Goal: Task Accomplishment & Management: Manage account settings

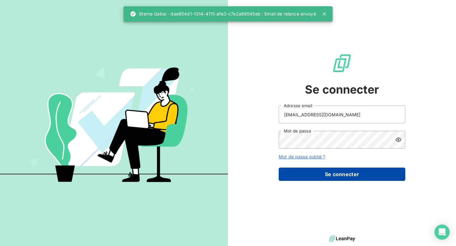
click at [335, 179] on button "Se connecter" at bounding box center [342, 174] width 127 height 13
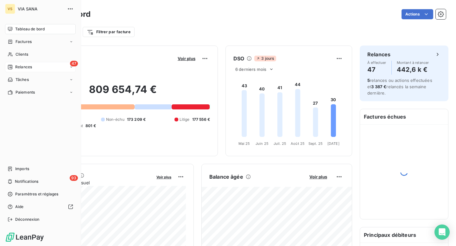
click at [33, 65] on div "47 Relances" at bounding box center [40, 67] width 71 height 10
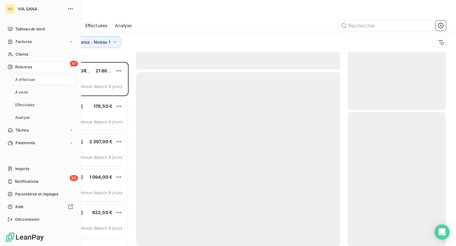
scroll to position [184, 98]
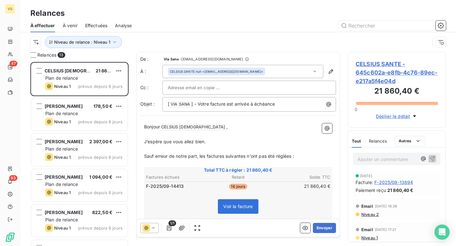
click at [109, 53] on div "Relances 13" at bounding box center [79, 55] width 98 height 6
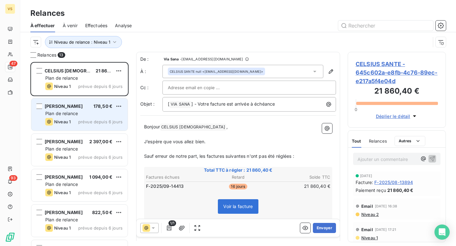
click at [107, 111] on div "Plan de relance" at bounding box center [83, 114] width 77 height 6
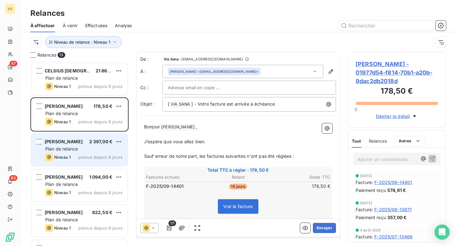
click at [98, 149] on div "Plan de relance" at bounding box center [83, 149] width 77 height 6
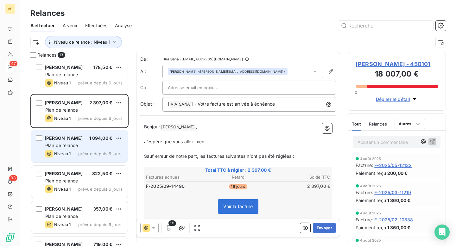
scroll to position [40, 0]
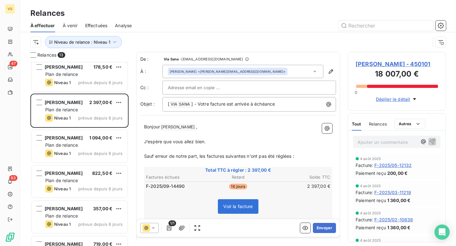
click at [371, 64] on span "Ariel Cohen - 450101" at bounding box center [397, 64] width 82 height 9
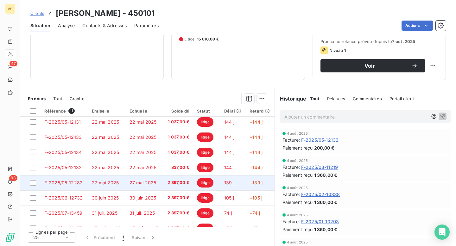
scroll to position [57, 0]
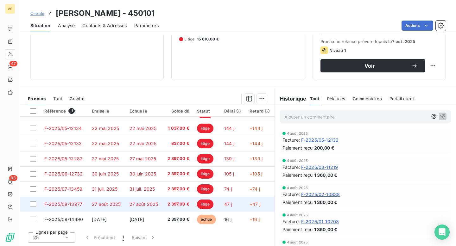
click at [132, 208] on td "27 août 2025" at bounding box center [144, 204] width 37 height 15
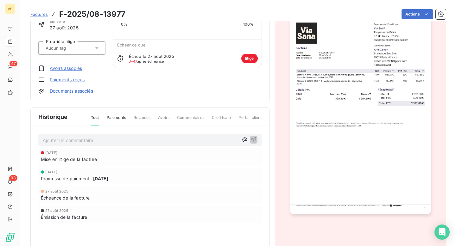
scroll to position [67, 0]
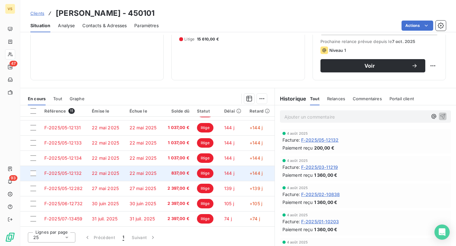
scroll to position [57, 0]
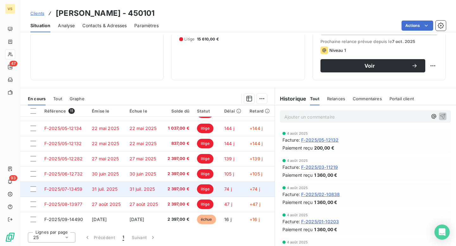
click at [137, 188] on span "31 juil. 2025" at bounding box center [143, 189] width 26 height 5
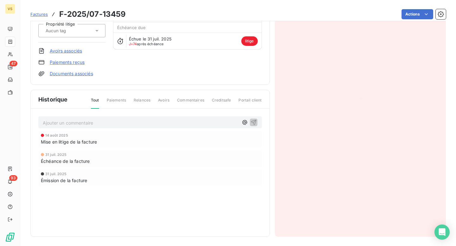
scroll to position [67, 0]
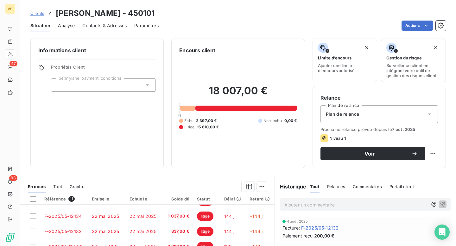
scroll to position [88, 0]
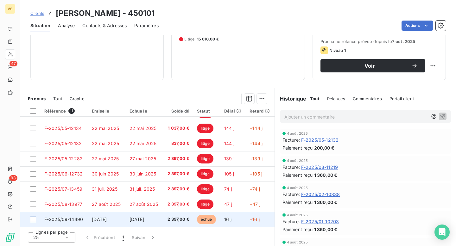
click at [35, 221] on div at bounding box center [33, 220] width 6 height 6
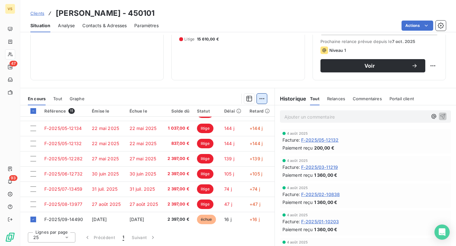
click at [263, 101] on html "VS 47 93 Clients Ariel Cohen - 450101 Situation Analyse Contacts & Adresses Par…" at bounding box center [228, 123] width 456 height 246
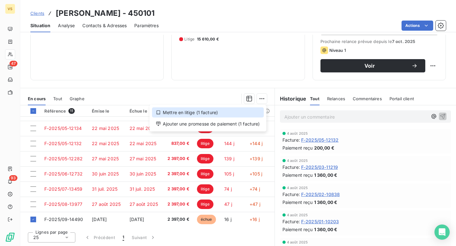
click at [246, 113] on div "Mettre en litige (1 facture)" at bounding box center [208, 113] width 112 height 10
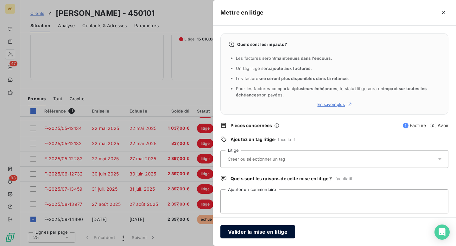
click at [257, 234] on button "Valider la mise en litige" at bounding box center [258, 232] width 75 height 13
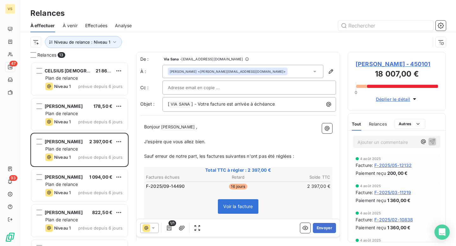
scroll to position [184, 98]
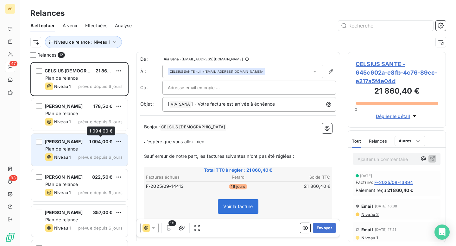
click at [101, 143] on span "1 094,00 €" at bounding box center [100, 141] width 23 height 5
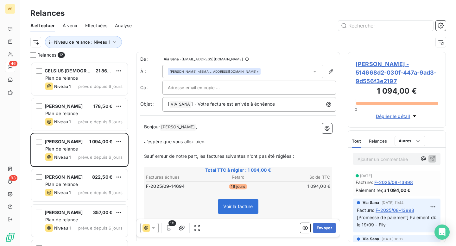
click at [388, 72] on span "Magali Scemama - 514668d2-030f-447a-9ad3-9d556f3e2197" at bounding box center [397, 73] width 82 height 26
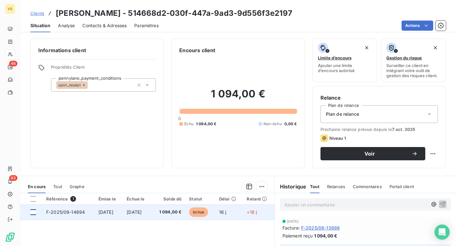
click at [33, 214] on div at bounding box center [33, 213] width 6 height 6
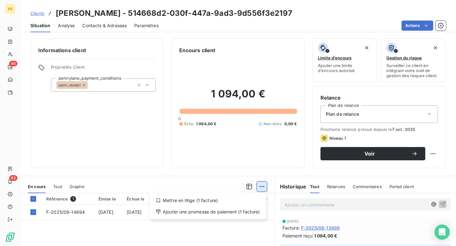
click at [259, 191] on html "VS 46 93 Clients Magali Scemama - 514668d2-030f-447a-9ad3-9d556f3e2197 Situatio…" at bounding box center [228, 123] width 456 height 246
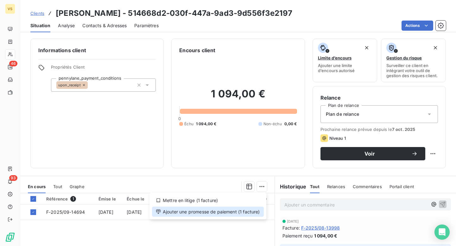
click at [231, 211] on div "Ajouter une promesse de paiement (1 facture)" at bounding box center [208, 212] width 112 height 10
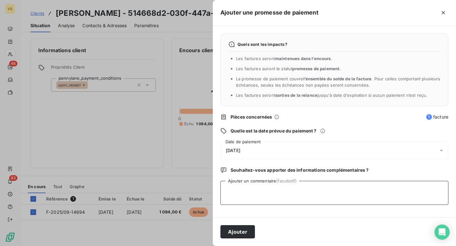
click at [255, 195] on textarea "Ajouter un commentaire (facultatif)" at bounding box center [335, 193] width 228 height 24
type textarea "Paiement dû le 16/10 - Fily"
click at [269, 149] on div "14/10/2025" at bounding box center [335, 151] width 228 height 18
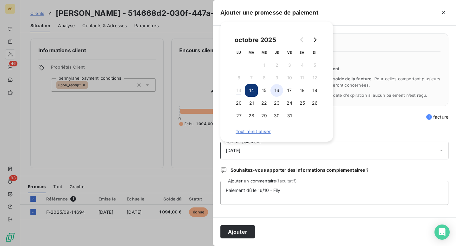
click at [275, 86] on button "16" at bounding box center [277, 90] width 13 height 13
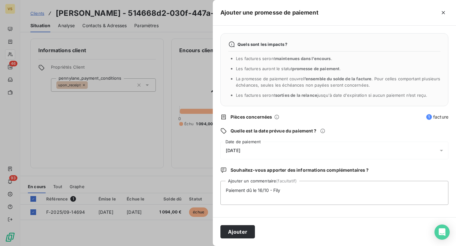
click at [359, 125] on div "Quels sont les impacts ? Les factures seront maintenues dans l’encours . Les fa…" at bounding box center [334, 122] width 243 height 192
click at [236, 231] on button "Ajouter" at bounding box center [238, 232] width 35 height 13
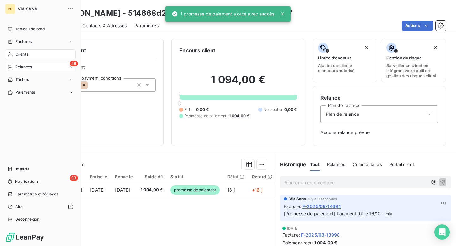
click at [38, 68] on div "46 Relances" at bounding box center [40, 67] width 71 height 10
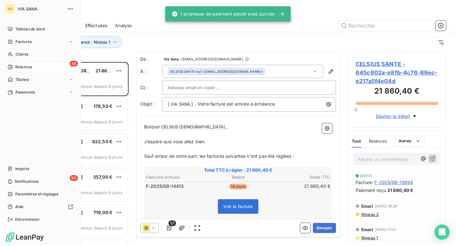
scroll to position [184, 98]
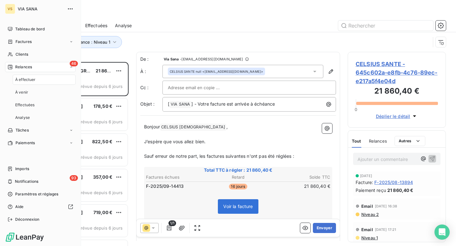
click at [47, 77] on div "À effectuer" at bounding box center [44, 80] width 63 height 10
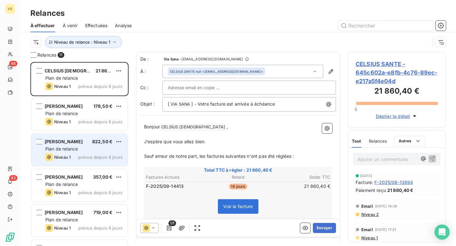
click at [89, 146] on div "Plan de relance" at bounding box center [83, 149] width 77 height 6
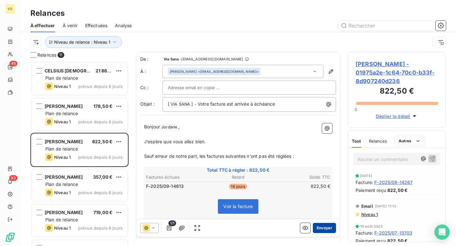
click at [325, 226] on button "Envoyer" at bounding box center [324, 228] width 23 height 10
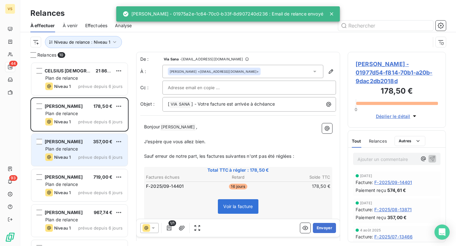
click at [70, 151] on span "Plan de relance" at bounding box center [61, 148] width 33 height 5
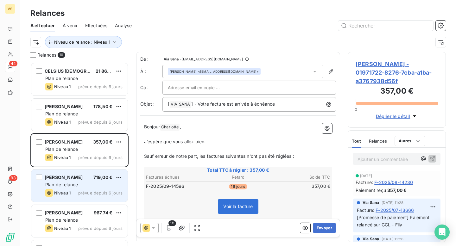
scroll to position [9, 0]
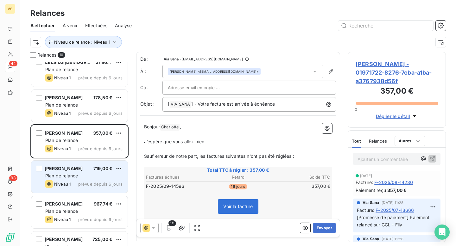
click at [91, 181] on div "Niveau 1 prévue depuis 6 jours" at bounding box center [83, 185] width 77 height 8
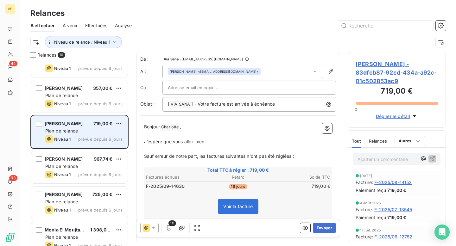
scroll to position [49, 0]
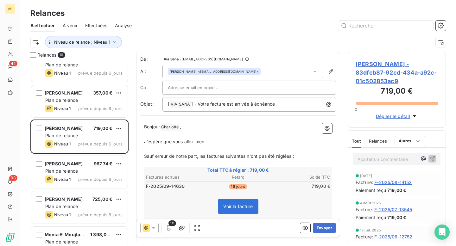
click at [387, 66] on span "Charlotte Lasserre - 83dfcb87-92cd-434a-a92c-01c502853ac9" at bounding box center [397, 73] width 82 height 26
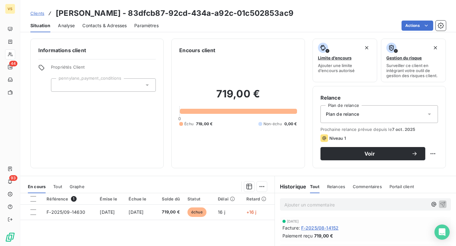
scroll to position [22, 0]
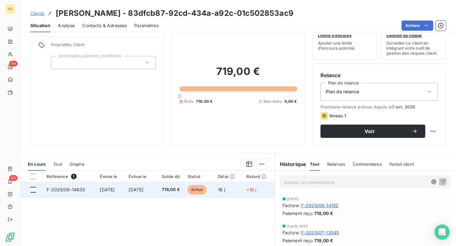
click at [31, 189] on div at bounding box center [33, 190] width 6 height 6
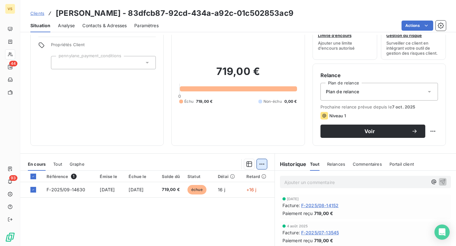
click at [260, 165] on html "VS 44 93 Clients Charlotte Lasserre - 83dfcb87-92cd-434a-a92c-01c502853ac9 Situ…" at bounding box center [228, 123] width 456 height 246
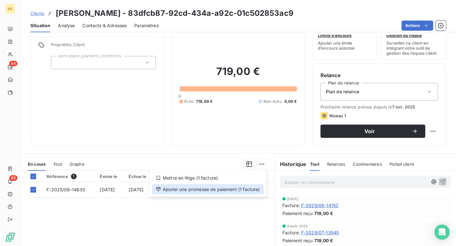
click at [229, 189] on div "Ajouter une promesse de paiement (1 facture)" at bounding box center [208, 190] width 112 height 10
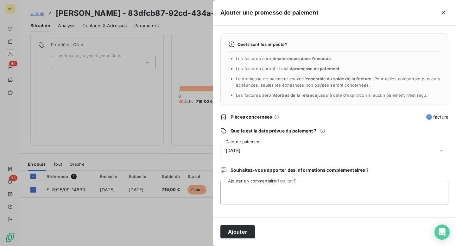
click at [255, 154] on div "14/10/2025" at bounding box center [335, 151] width 228 height 18
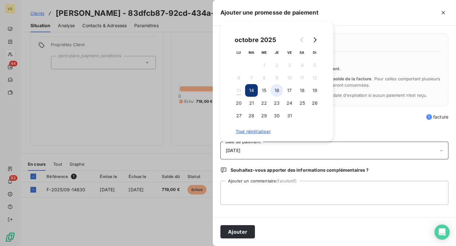
click at [282, 91] on button "16" at bounding box center [277, 90] width 13 height 13
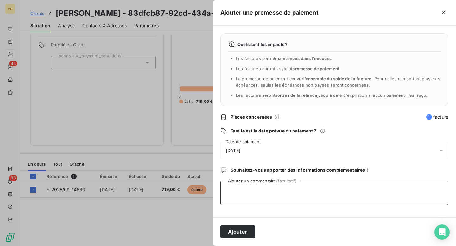
click at [243, 187] on textarea "Ajouter un commentaire (facultatif)" at bounding box center [335, 193] width 228 height 24
type textarea "Paiement dû le 16/10 - Fily"
click at [246, 234] on button "Ajouter" at bounding box center [238, 232] width 35 height 13
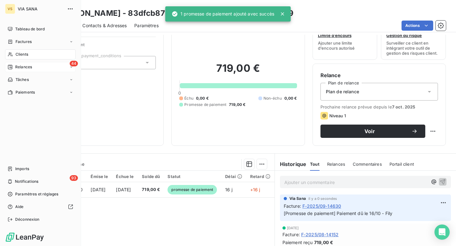
click at [19, 68] on span "Relances" at bounding box center [23, 67] width 17 height 6
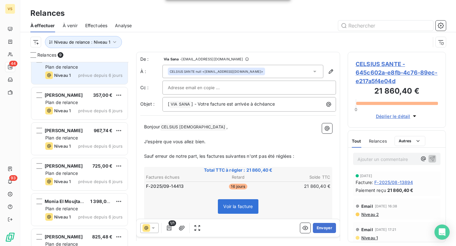
scroll to position [54, 0]
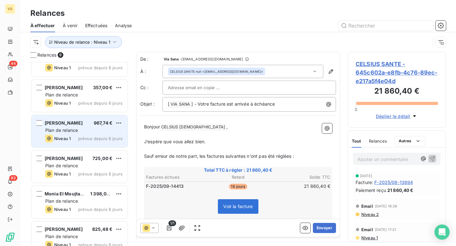
click at [83, 125] on span "Jean-François Fruchtman" at bounding box center [64, 122] width 38 height 5
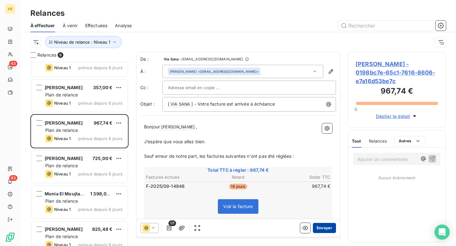
click at [325, 230] on button "Envoyer" at bounding box center [324, 228] width 23 height 10
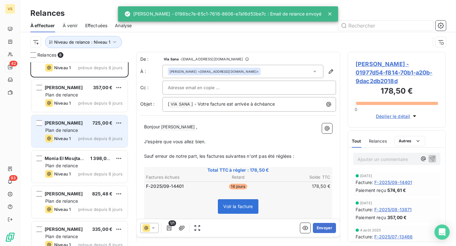
click at [91, 140] on span "prévue depuis 6 jours" at bounding box center [100, 138] width 44 height 5
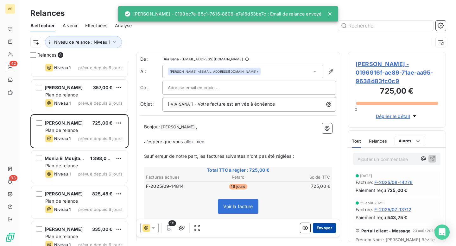
click at [323, 226] on button "Envoyer" at bounding box center [324, 228] width 23 height 10
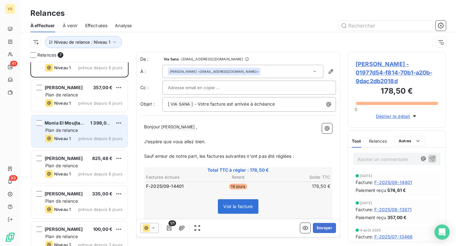
click at [89, 128] on div "Plan de relance" at bounding box center [83, 130] width 77 height 6
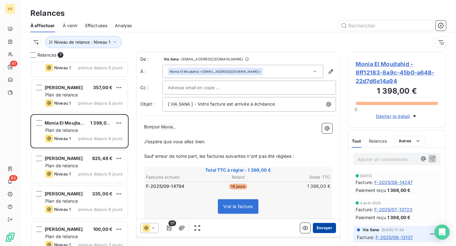
click at [327, 227] on button "Envoyer" at bounding box center [324, 228] width 23 height 10
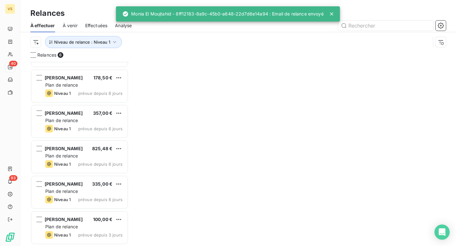
scroll to position [29, 0]
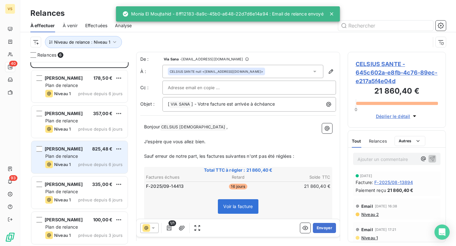
click at [94, 160] on div "Antonio Dorcas 825,48 € Plan de relance Niveau 1 prévue depuis 6 jours" at bounding box center [79, 157] width 96 height 32
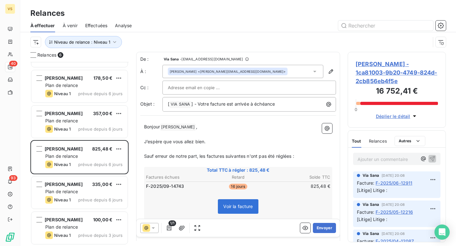
click at [368, 68] on span "Antonio Dorcas - 1ca81003-9b20-4749-824d-2cb856eb4f5e" at bounding box center [397, 73] width 82 height 26
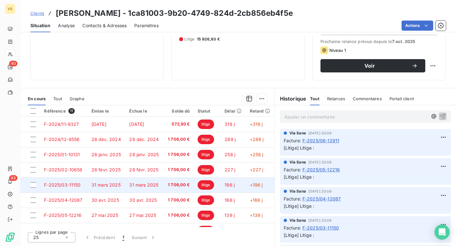
scroll to position [57, 0]
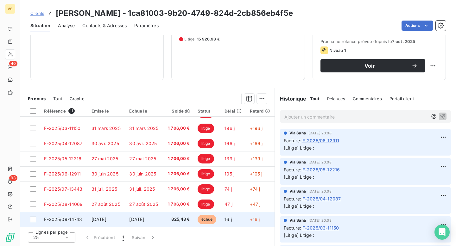
click at [34, 223] on td at bounding box center [30, 219] width 20 height 15
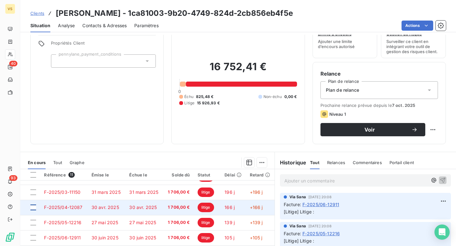
scroll to position [88, 0]
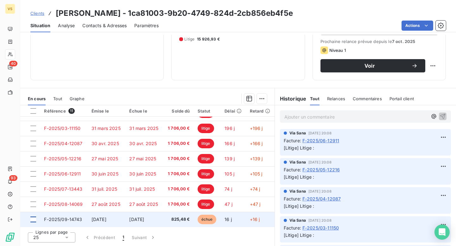
click at [33, 221] on div at bounding box center [33, 220] width 6 height 6
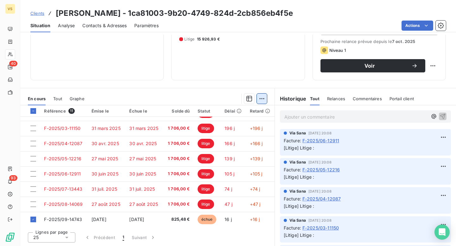
click at [262, 97] on html "VS 40 93 Clients Antonio Dorcas - 1ca81003-9b20-4749-824d-2cb856eb4f5e Situatio…" at bounding box center [228, 123] width 456 height 246
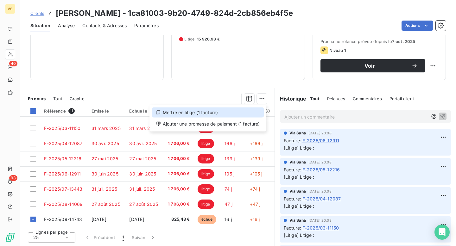
click at [246, 108] on div "Mettre en litige (1 facture)" at bounding box center [208, 113] width 112 height 10
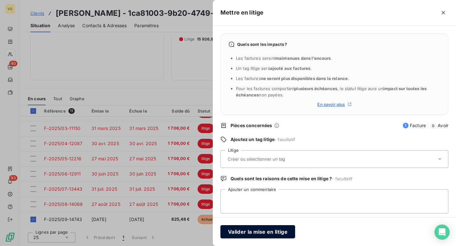
click at [259, 231] on button "Valider la mise en litige" at bounding box center [258, 232] width 75 height 13
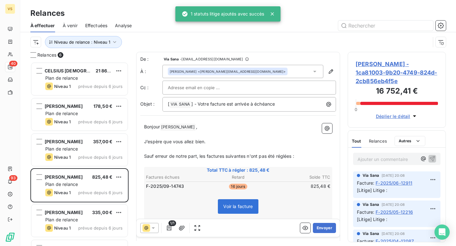
scroll to position [184, 98]
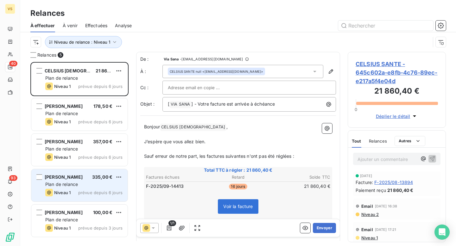
click at [97, 173] on div "Emmanuelle Ameille 335,00 € Plan de relance Niveau 1 prévue depuis 6 jours" at bounding box center [79, 185] width 96 height 32
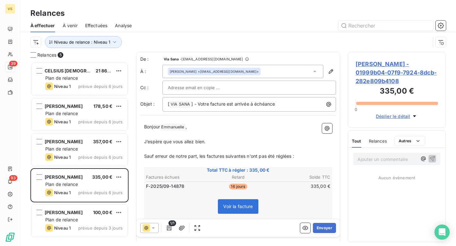
click at [375, 71] on span "Emmanuelle Ameille - 01999b04-07f9-7924-8dcb-282e809b4108" at bounding box center [397, 73] width 82 height 26
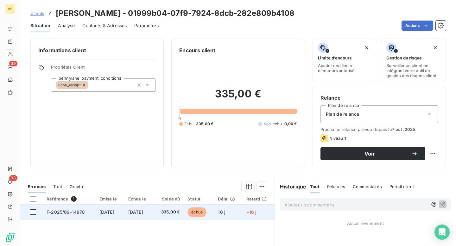
click at [33, 213] on div at bounding box center [33, 213] width 6 height 6
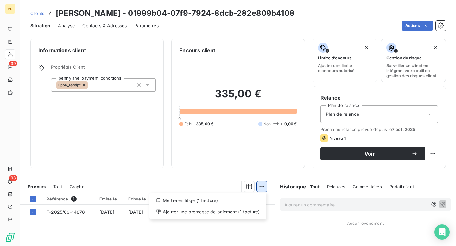
click at [263, 185] on html "VS 39 93 Clients Emmanuelle Ameille - 01999b04-07f9-7924-8dcb-282e809b4108 Situ…" at bounding box center [228, 123] width 456 height 246
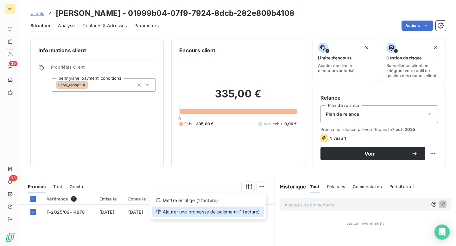
click at [214, 209] on div "Ajouter une promesse de paiement (1 facture)" at bounding box center [208, 212] width 112 height 10
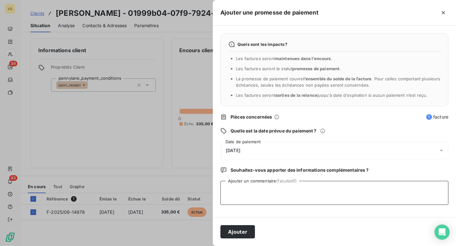
click at [266, 197] on textarea "Ajouter un commentaire (facultatif)" at bounding box center [335, 193] width 228 height 24
click at [262, 152] on div "14/10/2025" at bounding box center [335, 151] width 228 height 18
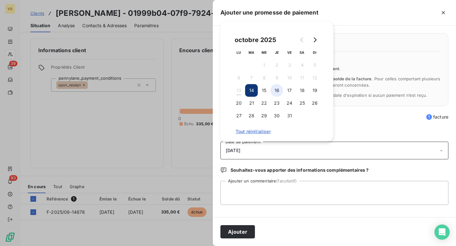
click at [274, 92] on button "16" at bounding box center [277, 90] width 13 height 13
click at [259, 190] on textarea "Ajouter un commentaire (facultatif)" at bounding box center [335, 193] width 228 height 24
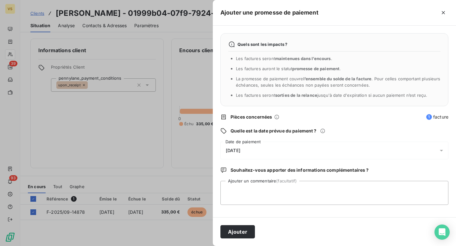
click at [263, 154] on div "16/10/2025" at bounding box center [335, 151] width 228 height 18
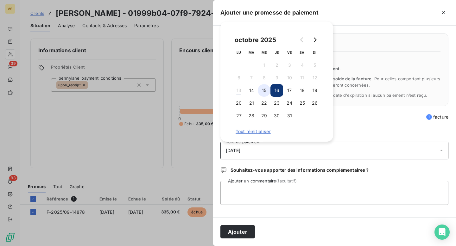
click at [268, 92] on button "15" at bounding box center [264, 90] width 13 height 13
click at [275, 95] on button "16" at bounding box center [277, 90] width 13 height 13
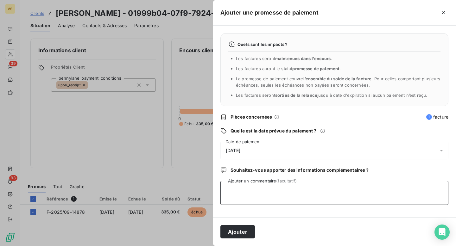
click at [243, 195] on textarea "Ajouter un commentaire (facultatif)" at bounding box center [335, 193] width 228 height 24
type textarea "Paiement dû le 14/10 - Fily"
click at [237, 228] on button "Ajouter" at bounding box center [238, 232] width 35 height 13
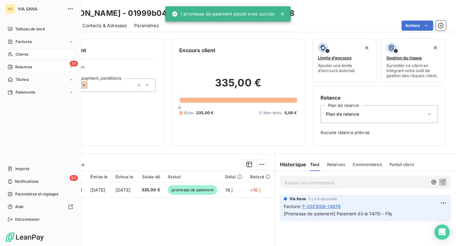
click at [22, 66] on span "Relances" at bounding box center [23, 67] width 17 height 6
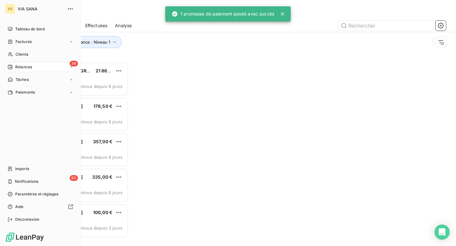
scroll to position [184, 98]
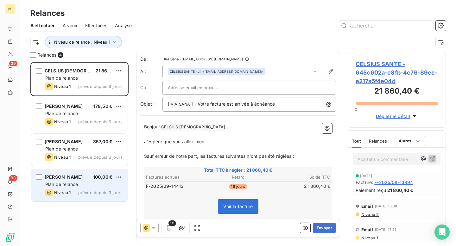
click at [79, 186] on div "Plan de relance" at bounding box center [83, 185] width 77 height 6
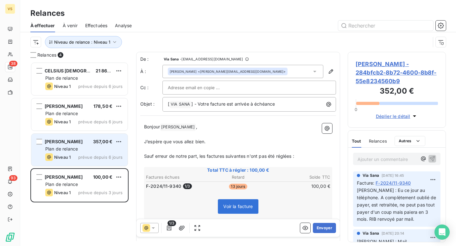
click at [83, 145] on div "Charlotte Michel Carteau 357,00 € Plan de relance Niveau 1 prévue depuis 6 jours" at bounding box center [79, 150] width 96 height 32
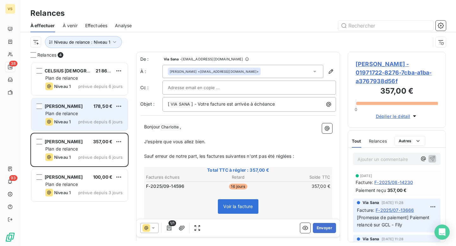
click at [74, 111] on span "Plan de relance" at bounding box center [61, 113] width 33 height 5
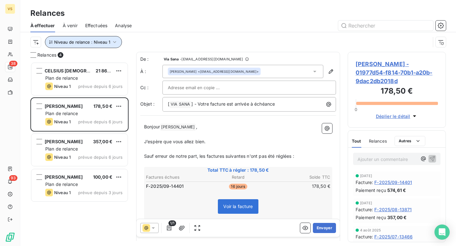
click at [103, 43] on span "Niveau de relance : Niveau 1" at bounding box center [82, 42] width 56 height 5
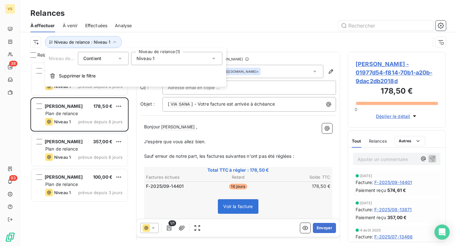
click at [127, 42] on div "Niveau de relance : Niveau 1" at bounding box center [230, 42] width 400 height 12
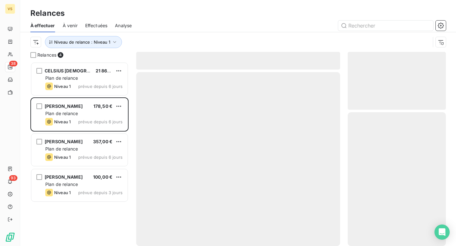
scroll to position [184, 98]
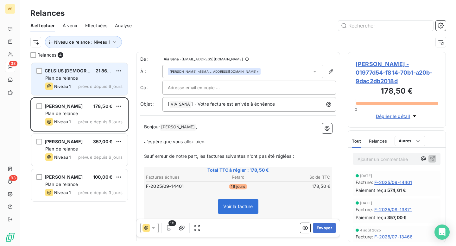
click at [109, 88] on span "prévue depuis 6 jours" at bounding box center [100, 86] width 44 height 5
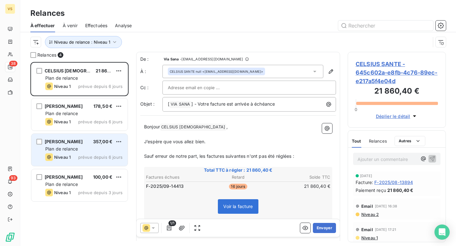
click at [91, 149] on div "Plan de relance" at bounding box center [83, 149] width 77 height 6
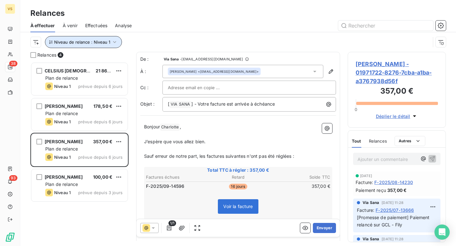
click at [104, 45] on button "Niveau de relance : Niveau 1" at bounding box center [83, 42] width 77 height 12
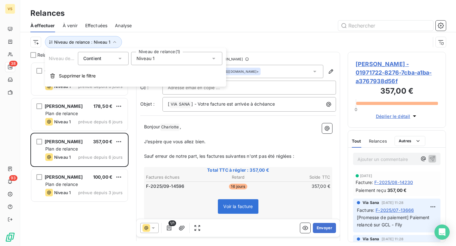
click at [142, 57] on span "Niveau 1" at bounding box center [146, 58] width 18 height 6
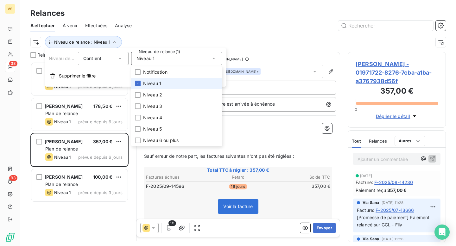
click at [151, 80] on span "Niveau 1" at bounding box center [152, 83] width 18 height 6
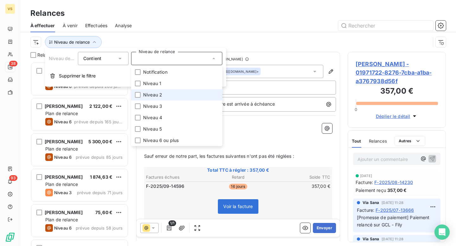
scroll to position [184, 98]
click at [151, 98] on span "Niveau 2" at bounding box center [152, 95] width 19 height 6
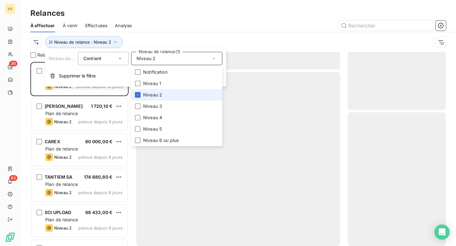
scroll to position [184, 98]
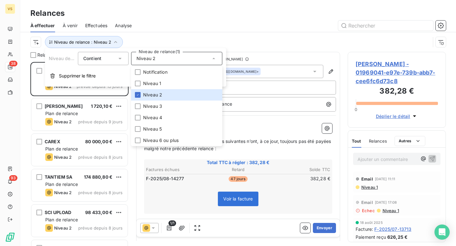
click at [152, 44] on div "Niveau de relance : Niveau 2" at bounding box center [230, 42] width 400 height 12
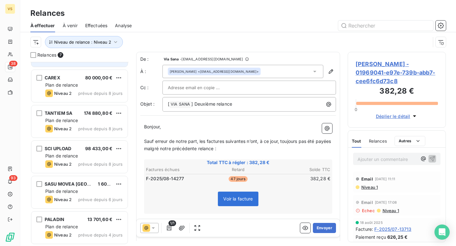
scroll to position [0, 0]
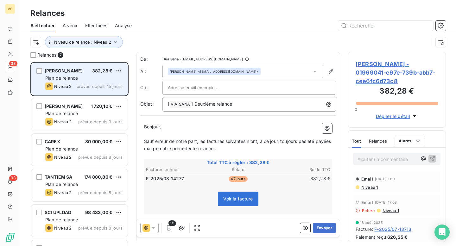
click at [81, 89] on span "prévue depuis 15 jours" at bounding box center [100, 86] width 46 height 5
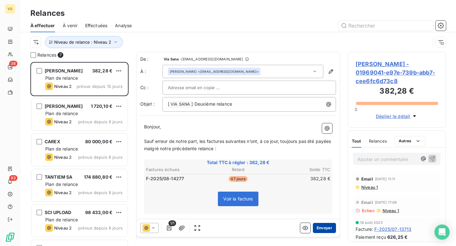
click at [325, 225] on button "Envoyer" at bounding box center [324, 228] width 23 height 10
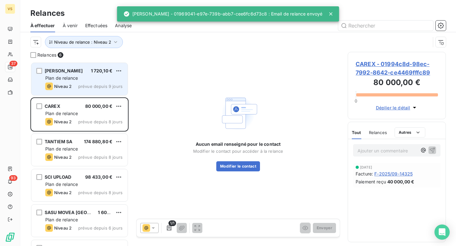
click at [98, 80] on div "Plan de relance" at bounding box center [83, 78] width 77 height 6
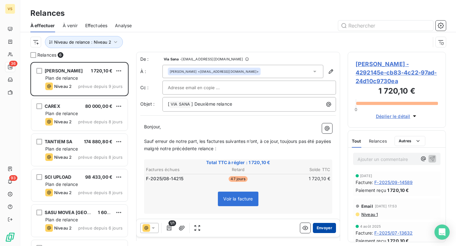
click at [328, 229] on button "Envoyer" at bounding box center [324, 228] width 23 height 10
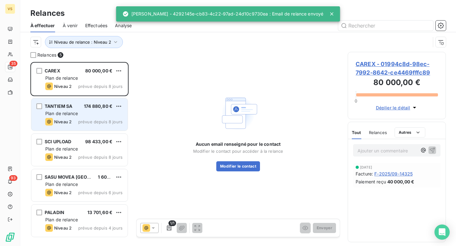
click at [99, 116] on div "Plan de relance" at bounding box center [83, 114] width 77 height 6
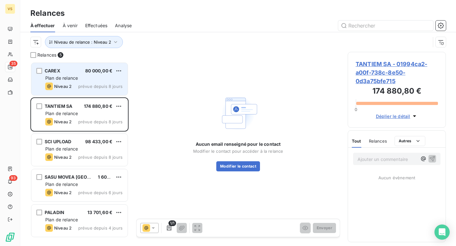
click at [99, 75] on div "Plan de relance" at bounding box center [83, 78] width 77 height 6
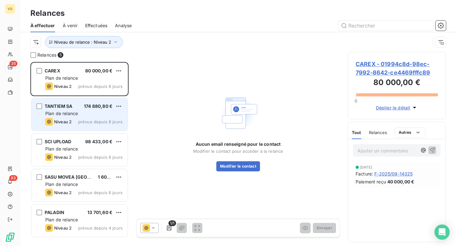
click at [97, 117] on div "TANTIEM SA 174 880,80 € Plan de relance Niveau 2 prévue depuis 8 jours" at bounding box center [79, 115] width 96 height 32
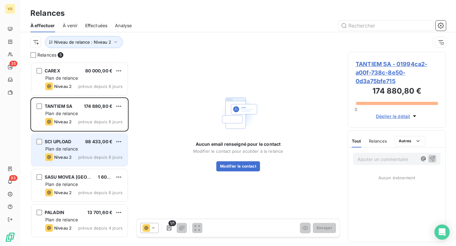
click at [91, 144] on span "98 433,00 €" at bounding box center [98, 141] width 27 height 5
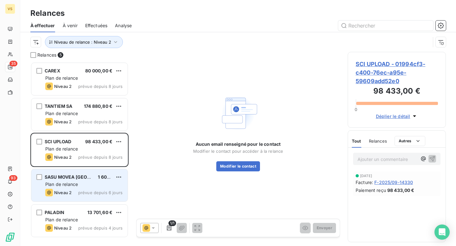
click at [85, 180] on span "SASU MOVEA [GEOGRAPHIC_DATA]" at bounding box center [84, 177] width 78 height 5
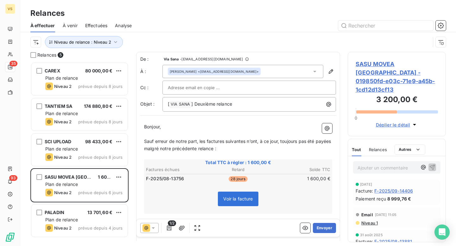
scroll to position [3, 0]
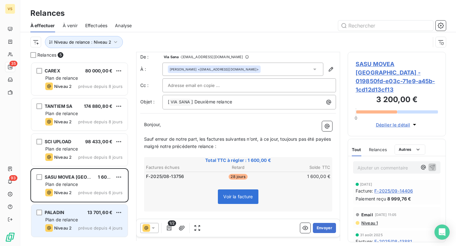
click at [80, 224] on div "PALADIN 13 701,60 € Plan de relance Niveau 2 prévue depuis 4 jours" at bounding box center [79, 221] width 96 height 32
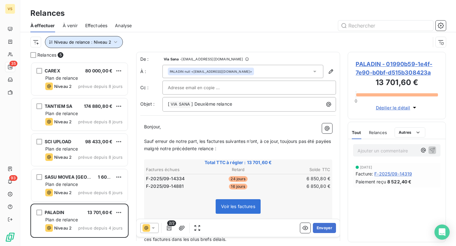
click at [100, 39] on button "Niveau de relance : Niveau 2" at bounding box center [84, 42] width 78 height 12
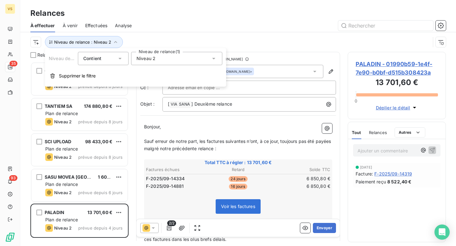
click at [143, 58] on span "Niveau 2" at bounding box center [146, 58] width 19 height 6
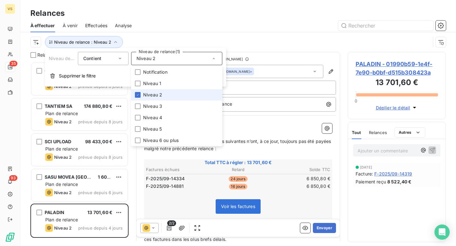
click at [161, 93] on span "Niveau 2" at bounding box center [152, 95] width 19 height 6
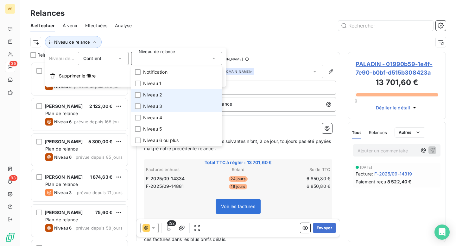
scroll to position [184, 98]
click at [161, 105] on span "Niveau 3" at bounding box center [152, 106] width 19 height 6
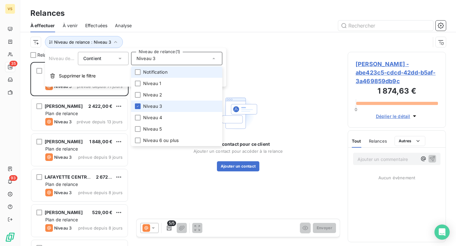
scroll to position [184, 98]
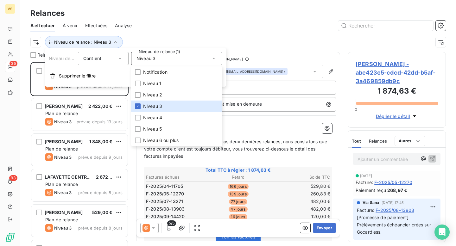
click at [157, 38] on div "Niveau de relance : Niveau 3" at bounding box center [230, 42] width 400 height 12
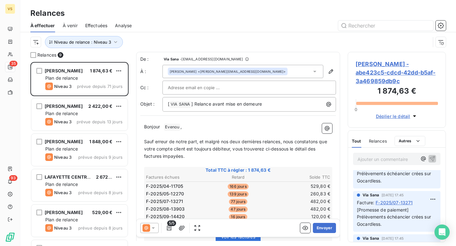
scroll to position [0, 0]
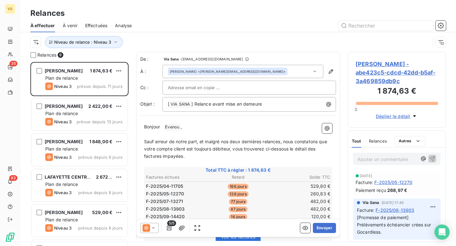
click at [387, 70] on span "[PERSON_NAME] - abe423c5-cdcd-42dd-b5af-3a469859db9c" at bounding box center [397, 73] width 82 height 26
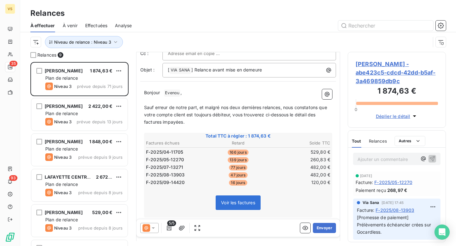
scroll to position [45, 0]
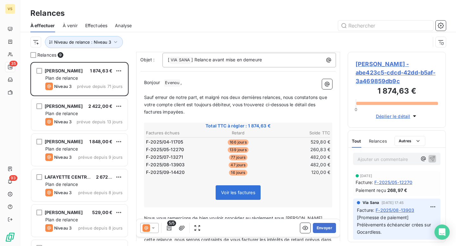
click at [369, 85] on span "[PERSON_NAME] - abe423c5-cdcd-42dd-b5af-3a469859db9c" at bounding box center [397, 73] width 82 height 26
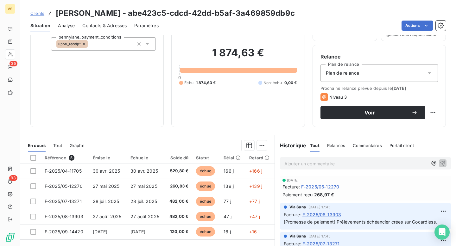
scroll to position [88, 0]
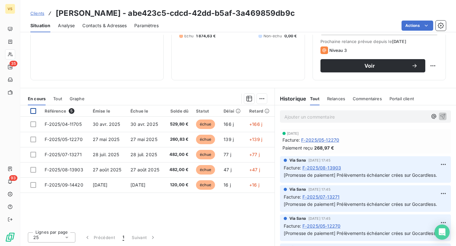
click at [31, 111] on div at bounding box center [33, 111] width 6 height 6
click at [259, 102] on html "VS 35 93 Clients [PERSON_NAME] - abe423c5-cdcd-42dd-b5af-3a469859db9c Situation…" at bounding box center [228, 123] width 456 height 246
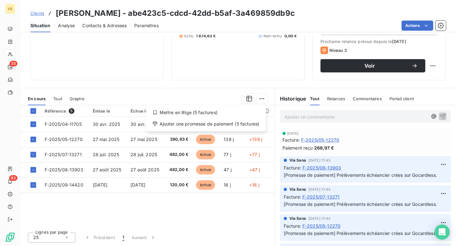
click at [228, 98] on html "VS 35 93 Clients [PERSON_NAME] - abe423c5-cdcd-42dd-b5af-3a469859db9c Situation…" at bounding box center [228, 123] width 456 height 246
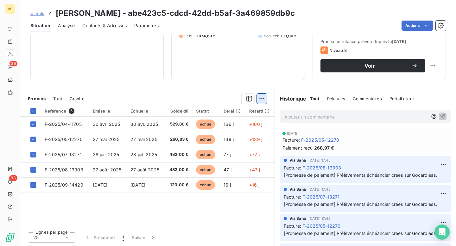
click at [264, 97] on html "VS 35 93 Clients [PERSON_NAME] - abe423c5-cdcd-42dd-b5af-3a469859db9c Situation…" at bounding box center [228, 123] width 456 height 246
click at [97, 95] on html "VS 35 93 Clients [PERSON_NAME] - abe423c5-cdcd-42dd-b5af-3a469859db9c Situation…" at bounding box center [228, 123] width 456 height 246
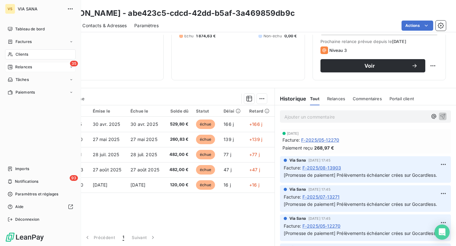
click at [28, 67] on span "Relances" at bounding box center [23, 67] width 17 height 6
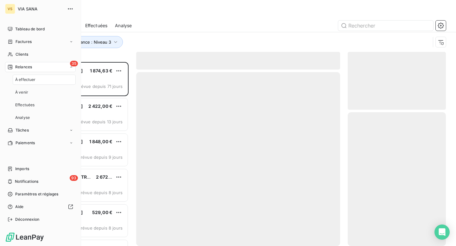
scroll to position [184, 98]
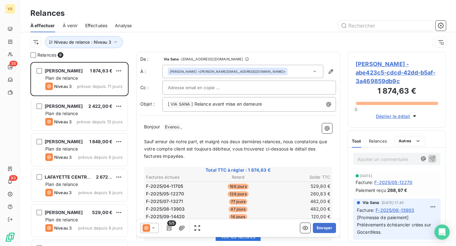
click at [122, 54] on div "Relances 9" at bounding box center [79, 55] width 98 height 6
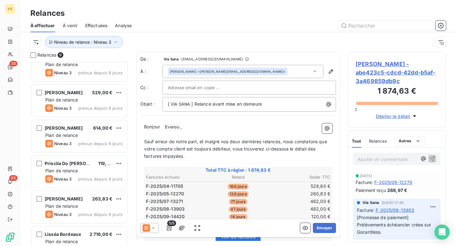
scroll to position [0, 0]
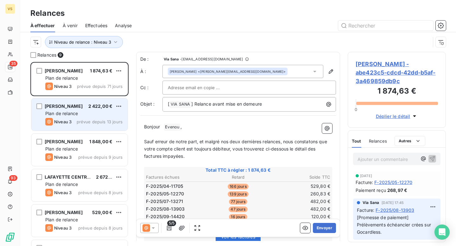
click at [96, 117] on div "Plan de relance" at bounding box center [83, 114] width 77 height 6
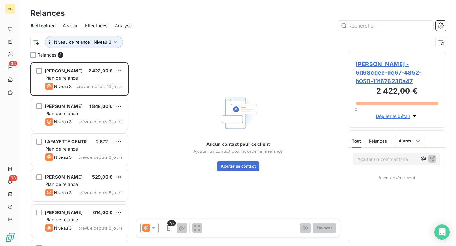
scroll to position [184, 98]
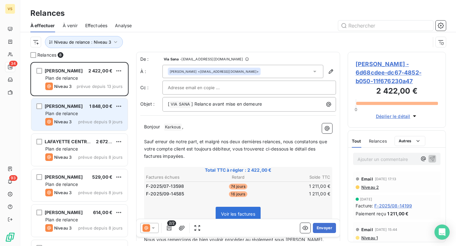
click at [111, 121] on span "prévue depuis 9 jours" at bounding box center [100, 121] width 44 height 5
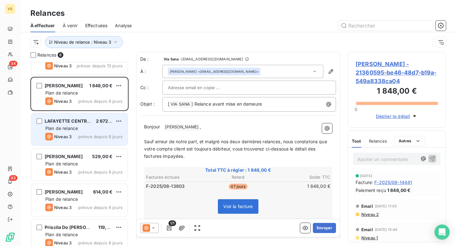
scroll to position [22, 0]
click at [96, 127] on div "Plan de relance" at bounding box center [83, 128] width 77 height 6
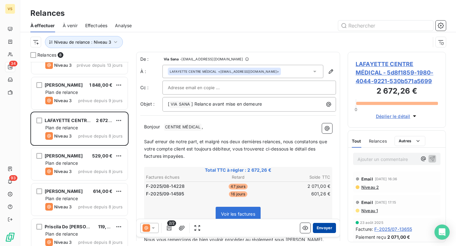
click at [324, 228] on button "Envoyer" at bounding box center [324, 228] width 23 height 10
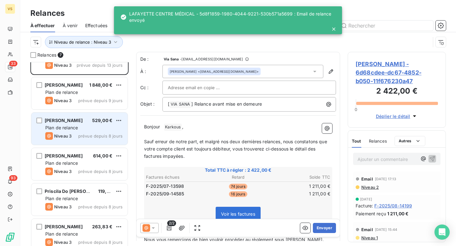
click at [100, 125] on div "Plan de relance" at bounding box center [83, 128] width 77 height 6
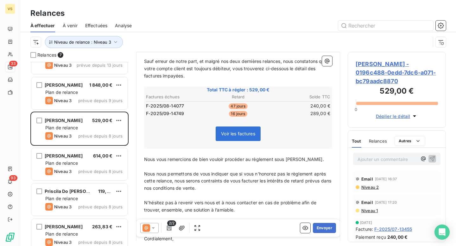
scroll to position [93, 0]
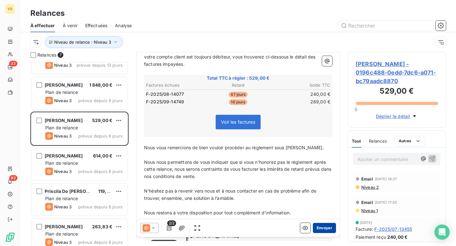
click at [330, 227] on button "Envoyer" at bounding box center [324, 228] width 23 height 10
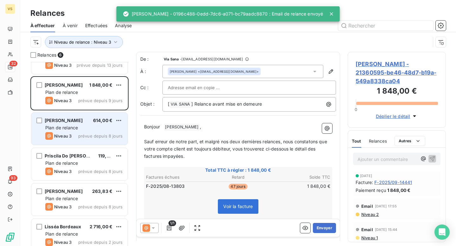
click at [112, 135] on span "prévue depuis 8 jours" at bounding box center [100, 136] width 44 height 5
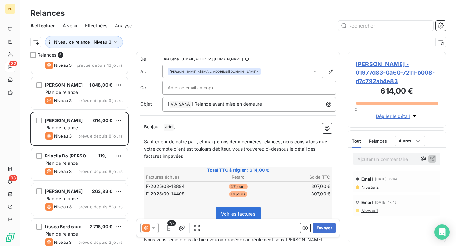
click at [175, 128] on span "," at bounding box center [174, 126] width 1 height 5
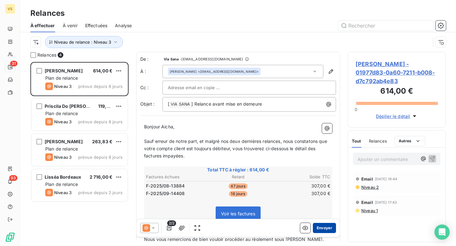
click at [329, 231] on button "Envoyer" at bounding box center [324, 228] width 23 height 10
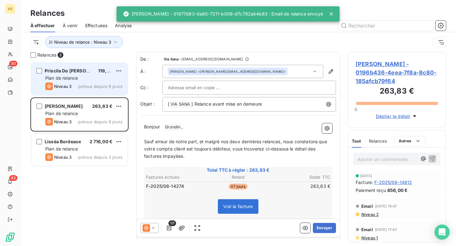
click at [110, 80] on div "Plan de relance" at bounding box center [83, 78] width 77 height 6
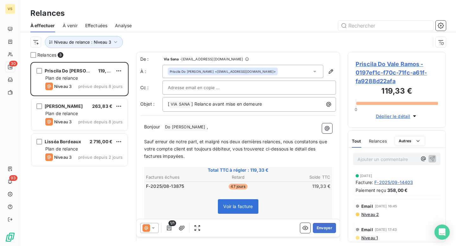
click at [367, 85] on span "Priscila Do Vale Ramos - 0197ef1c-f70c-71fc-a61f-fa9288d22afa" at bounding box center [397, 73] width 82 height 26
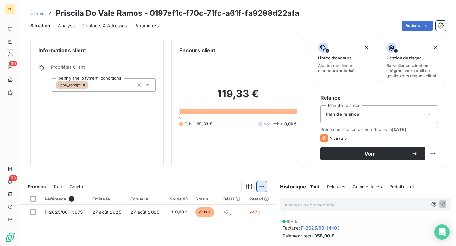
click at [262, 186] on html "VS 30 93 Clients Priscila Do Vale Ramos - 0197ef1c-f70c-71fc-a61f-fa9288d22afa …" at bounding box center [228, 123] width 456 height 246
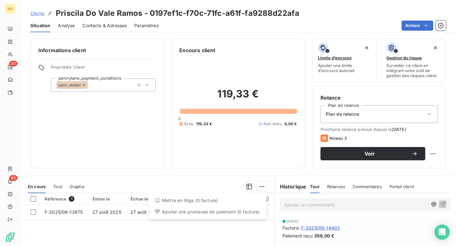
click at [34, 213] on html "VS 30 93 Clients Priscila Do Vale Ramos - 0197ef1c-f70c-71fc-a61f-fa9288d22afa …" at bounding box center [228, 123] width 456 height 246
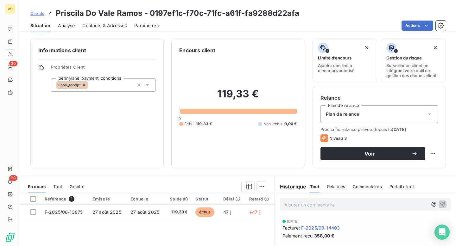
click at [34, 213] on div at bounding box center [33, 213] width 6 height 6
click at [260, 186] on html "VS 30 93 Clients Priscila Do Vale Ramos - 0197ef1c-f70c-71fc-a61f-fa9288d22afa …" at bounding box center [228, 123] width 456 height 246
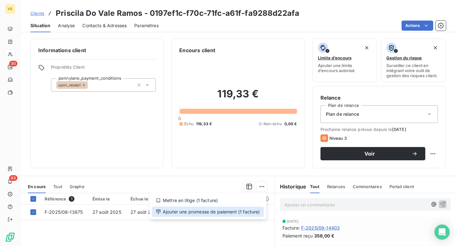
click at [235, 210] on div "Ajouter une promesse de paiement (1 facture)" at bounding box center [208, 212] width 112 height 10
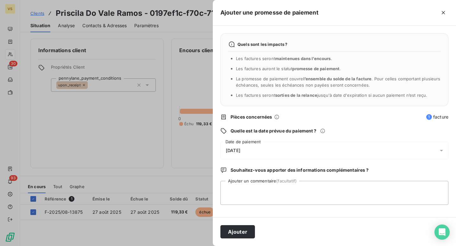
click at [275, 156] on div "14/10/2025" at bounding box center [335, 151] width 228 height 18
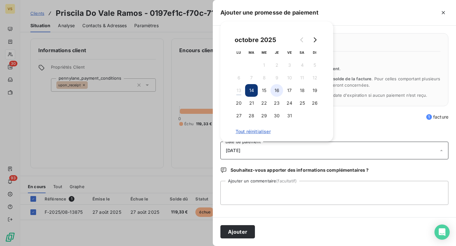
click at [281, 93] on button "16" at bounding box center [277, 90] width 13 height 13
click at [256, 192] on textarea "Ajouter un commentaire (facultatif)" at bounding box center [335, 193] width 228 height 24
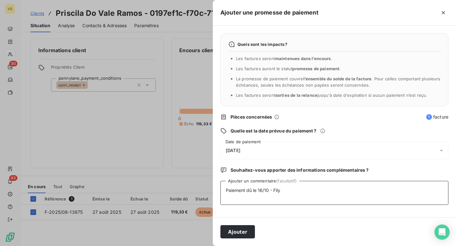
click at [261, 192] on textarea "Paiement dû le 16/10 - Fily" at bounding box center [335, 193] width 228 height 24
type textarea "Paiement dû le 17/10 - Fily"
click at [244, 226] on button "Ajouter" at bounding box center [238, 232] width 35 height 13
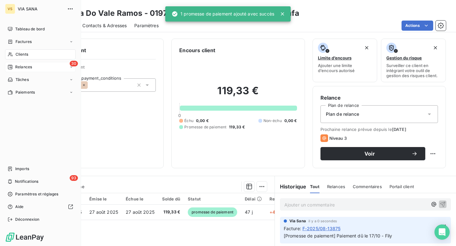
click at [29, 70] on div "30 Relances" at bounding box center [40, 67] width 71 height 10
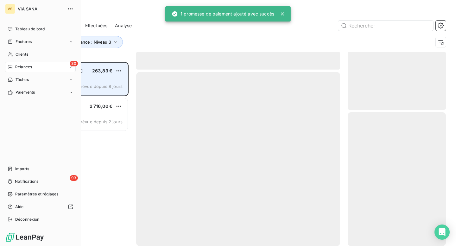
scroll to position [184, 98]
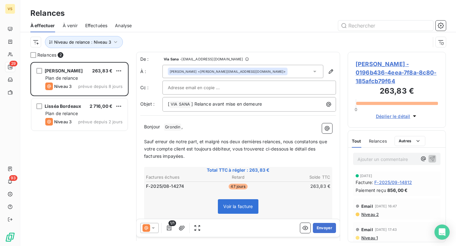
click at [385, 73] on span "Olivier Grondin - 0196b436-4eea-7f8a-8c80-185afcb79f64" at bounding box center [397, 73] width 82 height 26
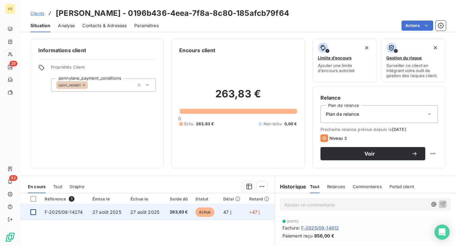
click at [30, 214] on div at bounding box center [33, 213] width 6 height 6
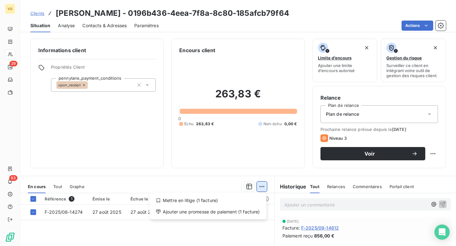
click at [260, 185] on html "VS 29 93 Clients Olivier Grondin - 0196b436-4eea-7f8a-8c80-185afcb79f64 Situati…" at bounding box center [228, 123] width 456 height 246
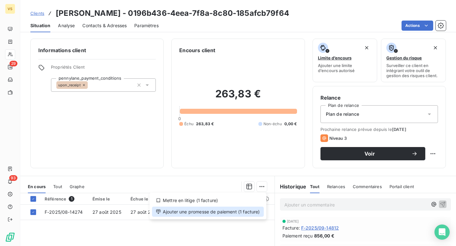
click at [214, 209] on div "Ajouter une promesse de paiement (1 facture)" at bounding box center [208, 212] width 112 height 10
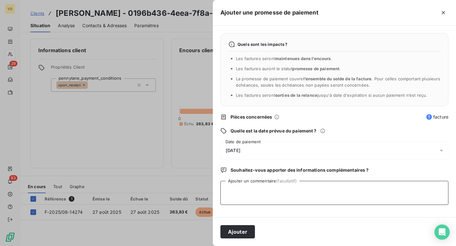
click at [238, 187] on textarea "Ajouter un commentaire (facultatif)" at bounding box center [335, 193] width 228 height 24
type textarea "17/10/202"
click at [387, 20] on div "Ajouter une promesse de paiement" at bounding box center [334, 13] width 243 height 26
click at [224, 189] on textarea "Ajouter un commentaire (facultatif)" at bounding box center [335, 193] width 228 height 24
type textarea "paiement dû le 17/10 - Fily Sissoko"
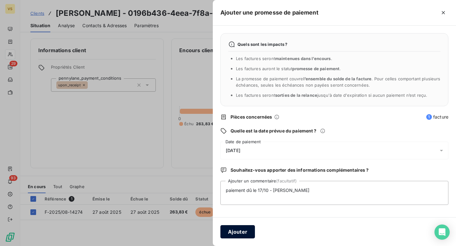
click at [240, 232] on button "Ajouter" at bounding box center [238, 232] width 35 height 13
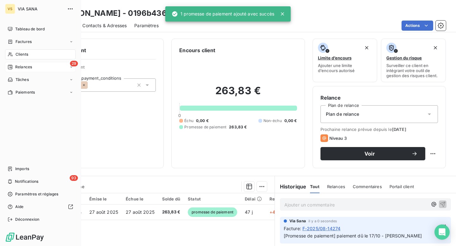
click at [24, 66] on span "Relances" at bounding box center [23, 67] width 17 height 6
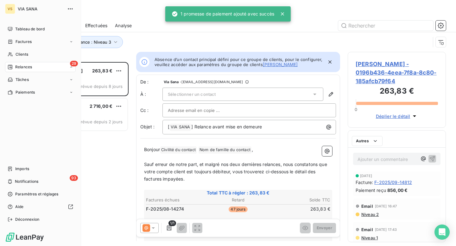
scroll to position [184, 98]
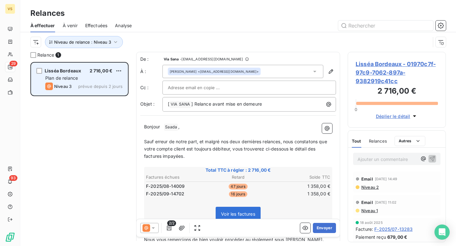
click at [94, 85] on span "prévue depuis 2 jours" at bounding box center [100, 86] width 44 height 5
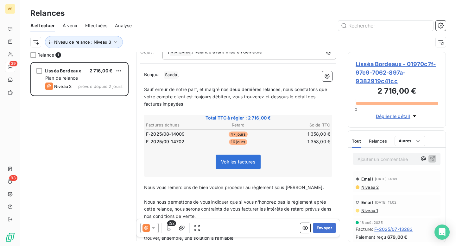
scroll to position [0, 0]
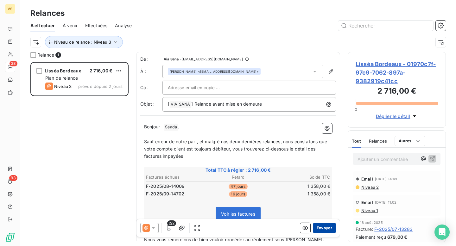
click at [326, 227] on button "Envoyer" at bounding box center [324, 228] width 23 height 10
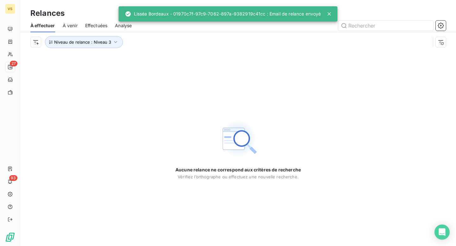
click at [94, 49] on div "Niveau de relance : Niveau 3" at bounding box center [238, 42] width 416 height 20
click at [93, 44] on span "Niveau de relance : Niveau 3" at bounding box center [82, 42] width 57 height 5
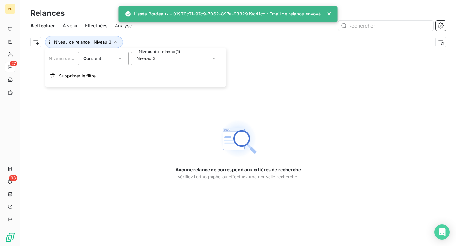
click at [143, 59] on span "Niveau 3" at bounding box center [146, 58] width 19 height 6
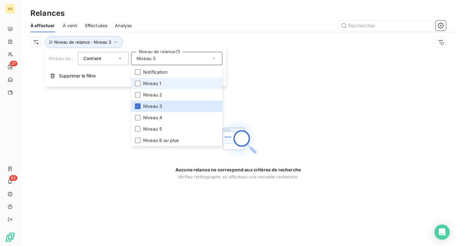
click at [149, 78] on li "Niveau 1" at bounding box center [176, 83] width 91 height 11
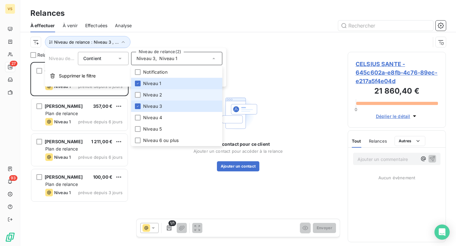
scroll to position [184, 98]
click at [150, 93] on span "Niveau 2" at bounding box center [152, 95] width 19 height 6
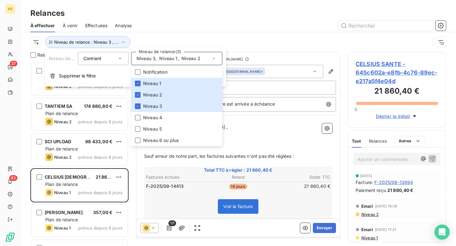
click at [201, 40] on div "Niveau de relance : Niveau 3 , ..." at bounding box center [230, 42] width 400 height 12
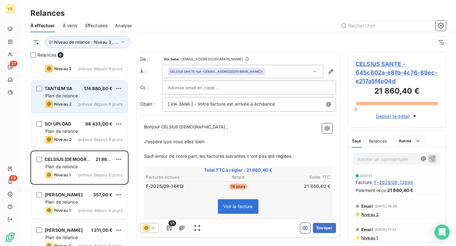
scroll to position [0, 0]
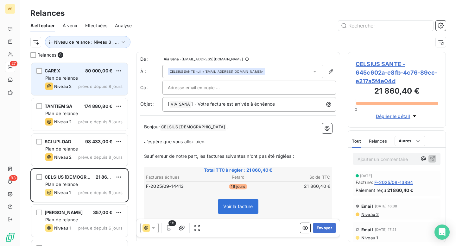
click at [89, 83] on div "Niveau 2 prévue depuis 8 jours" at bounding box center [83, 87] width 77 height 8
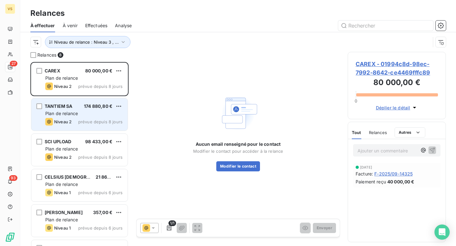
click at [87, 110] on div "TANTIEM SA 174 880,80 € Plan de relance Niveau 2 prévue depuis 8 jours" at bounding box center [79, 115] width 96 height 32
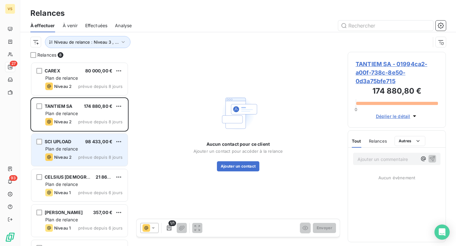
click at [87, 136] on div "SCI UPLOAD 98 433,00 € Plan de relance Niveau 2 prévue depuis 8 jours" at bounding box center [79, 150] width 96 height 32
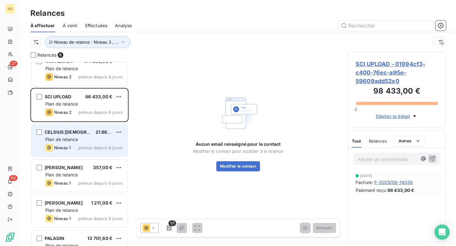
click at [85, 144] on div "CELSIUS SANTE 21 860,40 € Plan de relance Niveau 1 prévue depuis 6 jours" at bounding box center [79, 141] width 96 height 32
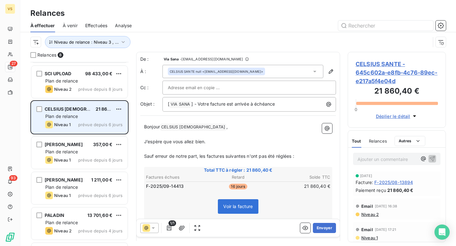
scroll to position [80, 0]
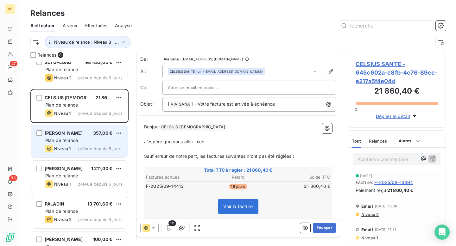
click at [88, 144] on div "Charlotte Michel Carteau 357,00 € Plan de relance Niveau 1 prévue depuis 6 jours" at bounding box center [79, 141] width 96 height 32
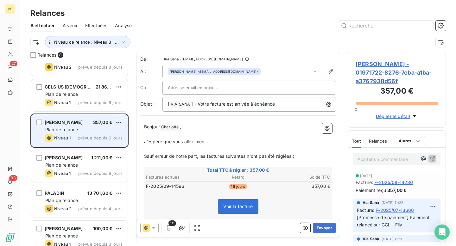
scroll to position [100, 0]
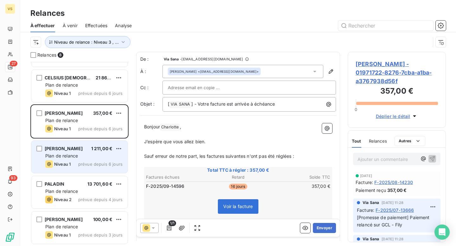
click at [89, 154] on div "Plan de relance" at bounding box center [83, 156] width 77 height 6
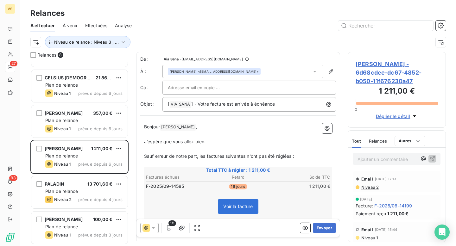
click at [372, 79] on span "[PERSON_NAME] - 6d68cdee-dc67-4852-b050-11f676230a47" at bounding box center [397, 73] width 82 height 26
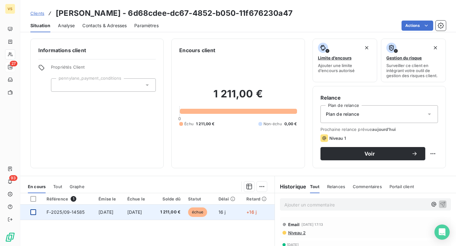
click at [36, 212] on div at bounding box center [33, 213] width 6 height 6
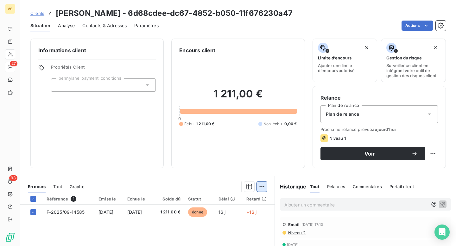
click at [258, 189] on html "VS 27 93 Clients Vincent Karkous - 6d68cdee-dc67-4852-b050-11f676230a47 Situati…" at bounding box center [228, 123] width 456 height 246
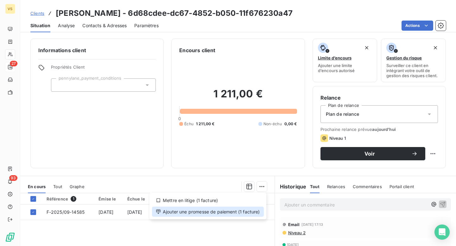
click at [230, 209] on div "Ajouter une promesse de paiement (1 facture)" at bounding box center [208, 212] width 112 height 10
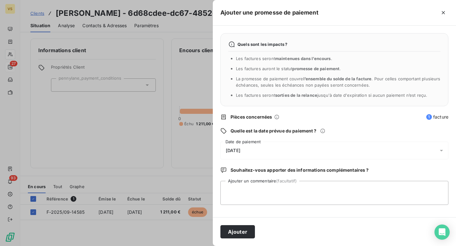
click at [240, 150] on span "14/10/2025" at bounding box center [233, 150] width 15 height 5
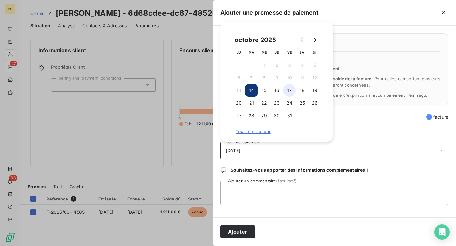
click at [290, 91] on button "17" at bounding box center [289, 90] width 13 height 13
click at [264, 197] on textarea "Ajouter un commentaire (facultatif)" at bounding box center [335, 193] width 228 height 24
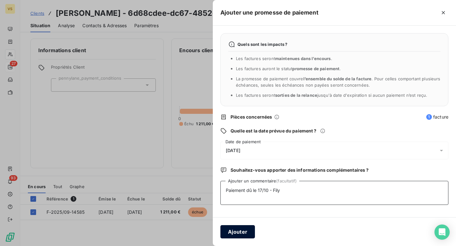
type textarea "Paiement dû le 17/10 - Fily"
click at [242, 232] on button "Ajouter" at bounding box center [238, 232] width 35 height 13
